Goal: Find specific page/section: Find specific page/section

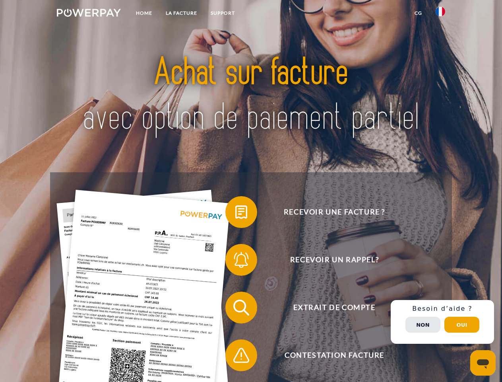
click at [89, 14] on img at bounding box center [89, 13] width 64 height 8
click at [441, 14] on img at bounding box center [441, 12] width 10 height 10
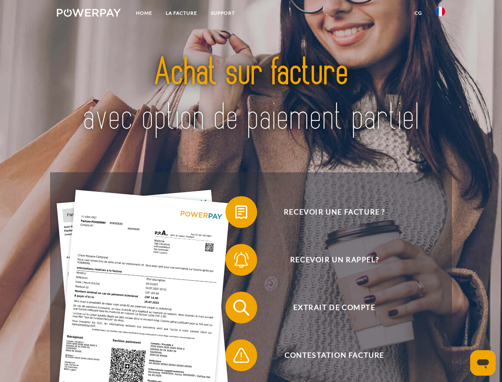
click at [418, 13] on link "CG" at bounding box center [418, 13] width 21 height 14
click at [235, 214] on span at bounding box center [230, 212] width 40 height 40
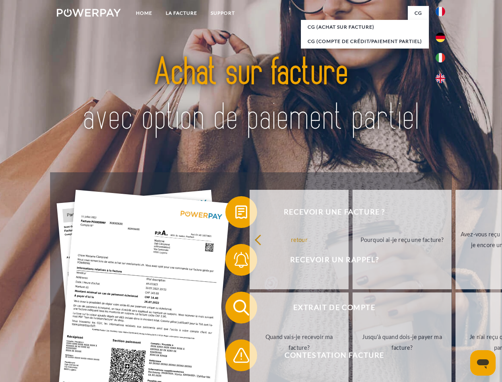
click at [250, 261] on link "retour" at bounding box center [299, 239] width 99 height 99
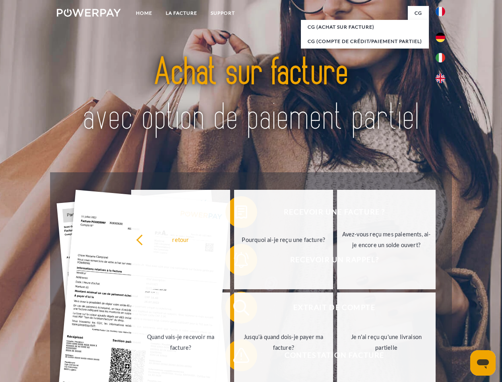
click at [235, 309] on div "Recevoir une facture ? Recevoir un rappel? Extrait de compte retour" at bounding box center [251, 331] width 402 height 318
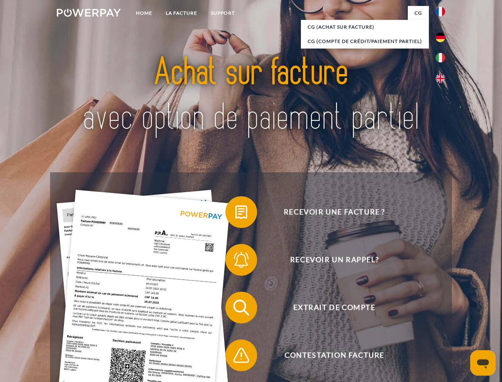
click at [235, 357] on span at bounding box center [230, 355] width 40 height 40
click at [443, 322] on div "Recevoir une facture ? Recevoir un rappel? Extrait de compte retour" at bounding box center [251, 331] width 402 height 318
click at [423, 323] on span "Extrait de compte" at bounding box center [334, 308] width 195 height 32
click at [462, 325] on header "Home LA FACTURE Support" at bounding box center [251, 274] width 502 height 549
